Goal: Find specific page/section: Find specific page/section

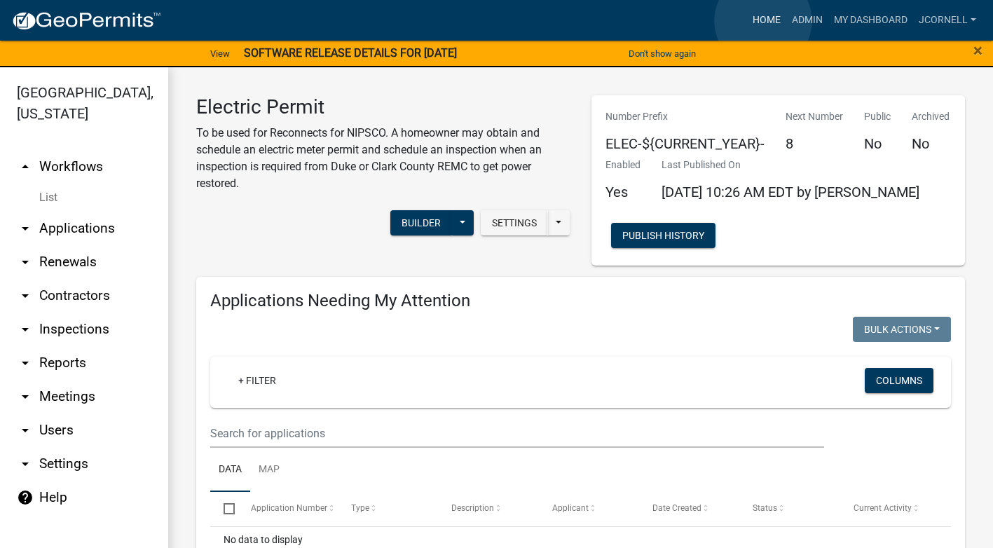
click at [763, 21] on link "Home" at bounding box center [766, 20] width 39 height 27
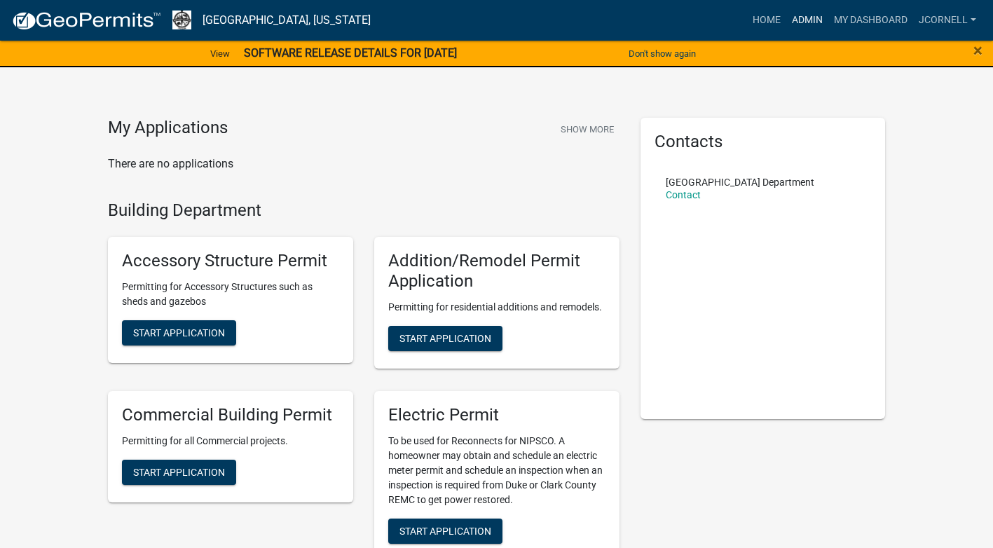
click at [819, 11] on link "Admin" at bounding box center [807, 20] width 42 height 27
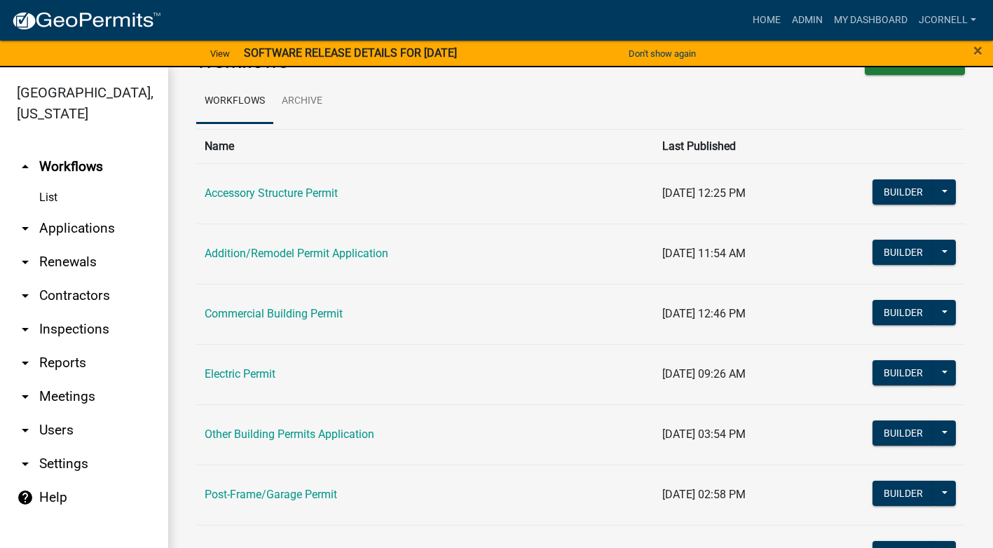
scroll to position [70, 0]
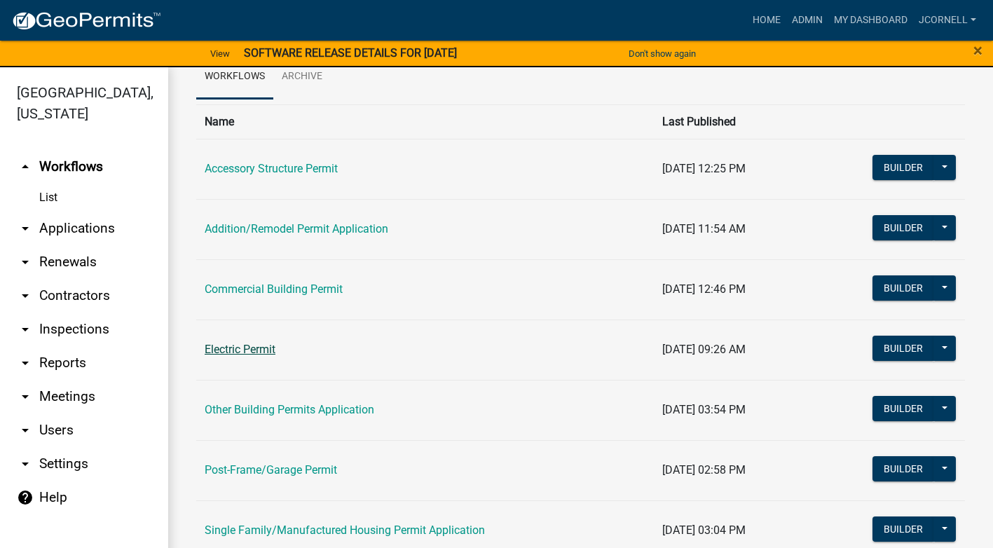
click at [234, 346] on link "Electric Permit" at bounding box center [240, 349] width 71 height 13
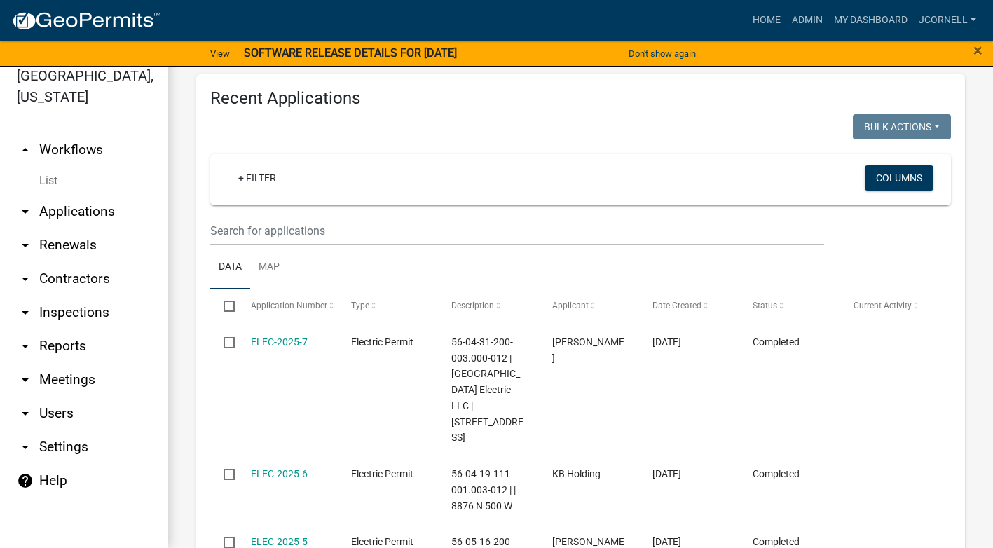
scroll to position [471, 0]
